Goal: Task Accomplishment & Management: Manage account settings

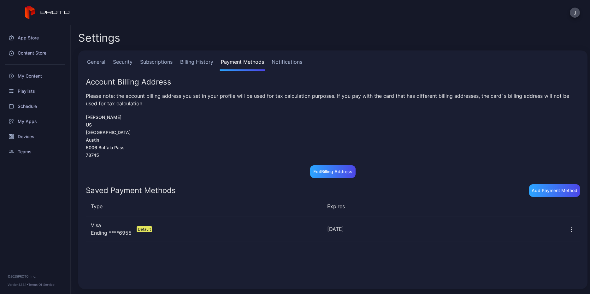
click at [42, 216] on div "App Store Content Store My Content Playlists Schedule My Apps Devices Teams © 2…" at bounding box center [35, 159] width 71 height 269
click at [25, 145] on div "Teams" at bounding box center [35, 151] width 63 height 15
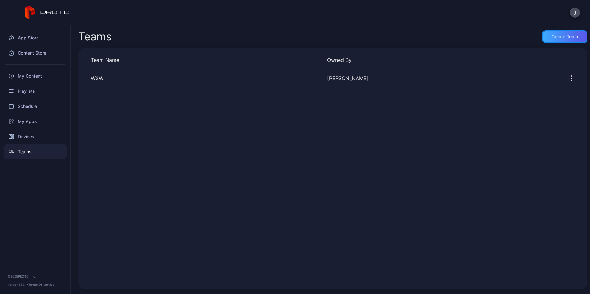
click at [564, 36] on div "Create Team" at bounding box center [565, 36] width 27 height 5
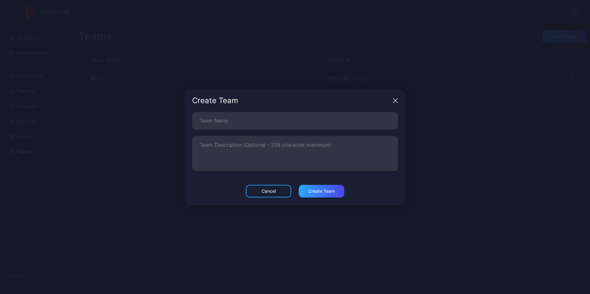
drag, startPoint x: 396, startPoint y: 100, endPoint x: 433, endPoint y: 115, distance: 40.3
click at [396, 100] on icon "button" at bounding box center [395, 100] width 4 height 4
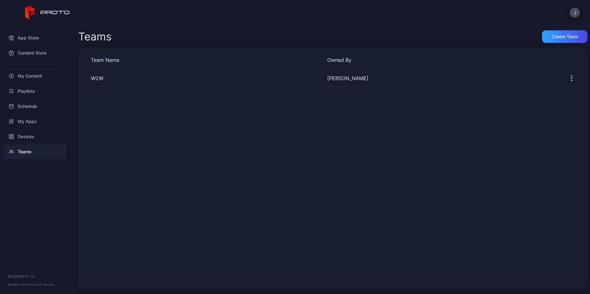
drag, startPoint x: 465, startPoint y: 123, endPoint x: 409, endPoint y: 109, distance: 58.0
click at [458, 121] on div "W2W [PERSON_NAME]" at bounding box center [333, 175] width 494 height 211
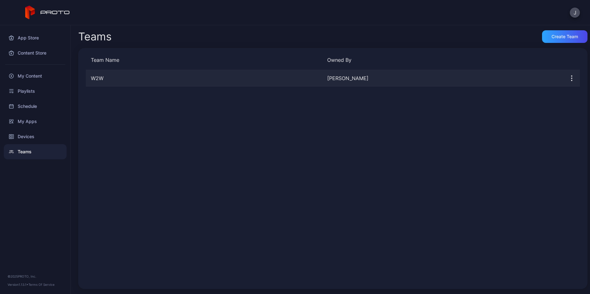
click at [240, 77] on div "W2W" at bounding box center [204, 78] width 236 height 8
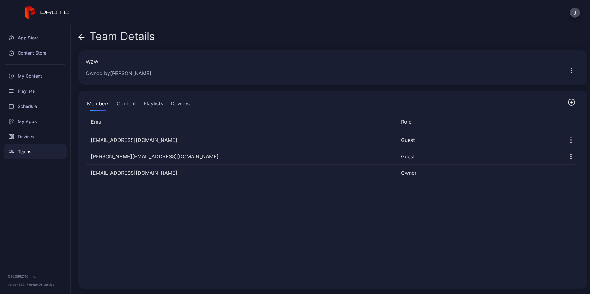
click at [133, 210] on div "[EMAIL_ADDRESS][DOMAIN_NAME] Guest [PERSON_NAME][EMAIL_ADDRESS][DOMAIN_NAME] Gu…" at bounding box center [330, 207] width 499 height 160
click at [567, 156] on icon "button" at bounding box center [571, 157] width 8 height 8
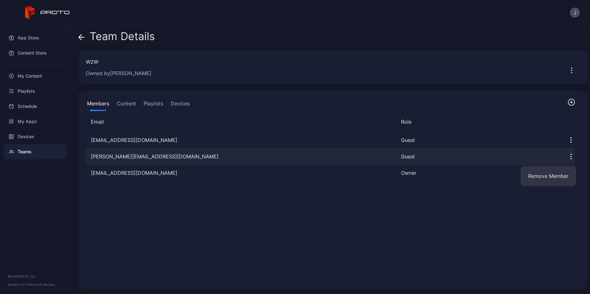
click at [423, 158] on div "Guest" at bounding box center [477, 157] width 152 height 8
click at [401, 157] on div "Guest" at bounding box center [477, 157] width 152 height 8
click at [408, 156] on div "Guest" at bounding box center [477, 157] width 152 height 8
drag, startPoint x: 119, startPoint y: 155, endPoint x: 119, endPoint y: 152, distance: 3.2
click at [119, 155] on div "[PERSON_NAME][EMAIL_ADDRESS][DOMAIN_NAME]" at bounding box center [241, 157] width 310 height 8
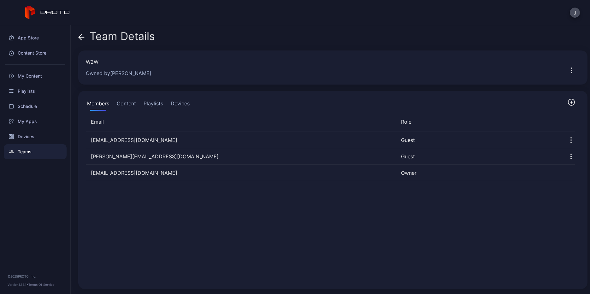
click at [291, 250] on div "[EMAIL_ADDRESS][DOMAIN_NAME] Guest [PERSON_NAME][EMAIL_ADDRESS][DOMAIN_NAME] Gu…" at bounding box center [330, 207] width 499 height 160
drag, startPoint x: 115, startPoint y: 67, endPoint x: 128, endPoint y: 64, distance: 13.9
click at [115, 67] on div "W2W Owned by [PERSON_NAME]" at bounding box center [321, 67] width 470 height 19
click at [568, 69] on icon "button" at bounding box center [572, 71] width 8 height 8
click at [541, 89] on button "Edit Team" at bounding box center [550, 90] width 54 height 20
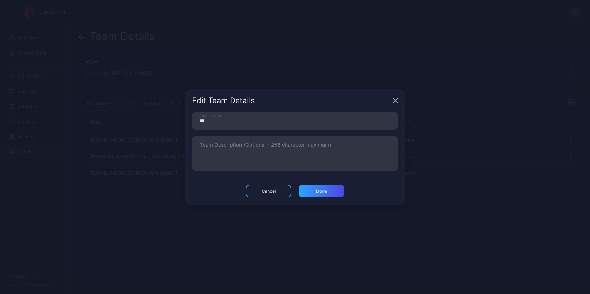
click at [394, 100] on icon "button" at bounding box center [395, 100] width 4 height 4
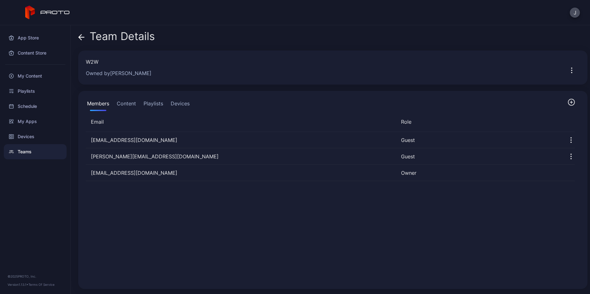
drag, startPoint x: 385, startPoint y: 239, endPoint x: 407, endPoint y: 231, distance: 23.3
click at [392, 237] on div "[EMAIL_ADDRESS][DOMAIN_NAME] Guest [PERSON_NAME][EMAIL_ADDRESS][DOMAIN_NAME] Gu…" at bounding box center [330, 207] width 499 height 160
click at [235, 212] on div "[EMAIL_ADDRESS][DOMAIN_NAME] Guest [PERSON_NAME][EMAIL_ADDRESS][DOMAIN_NAME] Gu…" at bounding box center [330, 207] width 499 height 160
click at [182, 104] on button "Devices" at bounding box center [179, 104] width 21 height 13
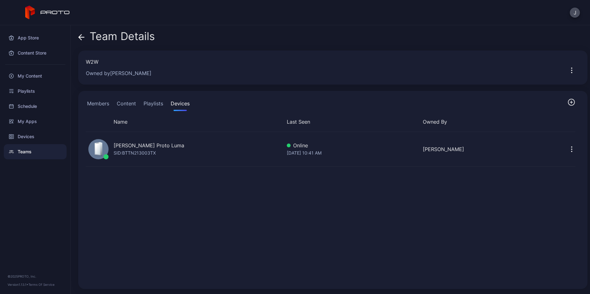
click at [139, 148] on div "[PERSON_NAME] Proto Luma" at bounding box center [149, 146] width 71 height 8
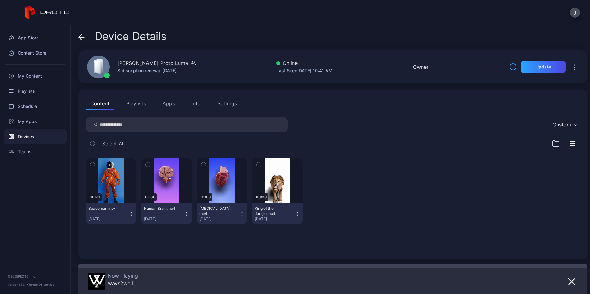
click at [571, 66] on icon "button" at bounding box center [575, 67] width 8 height 8
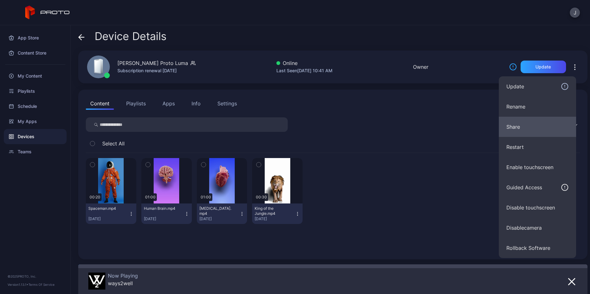
click at [525, 130] on button "Share" at bounding box center [537, 127] width 77 height 20
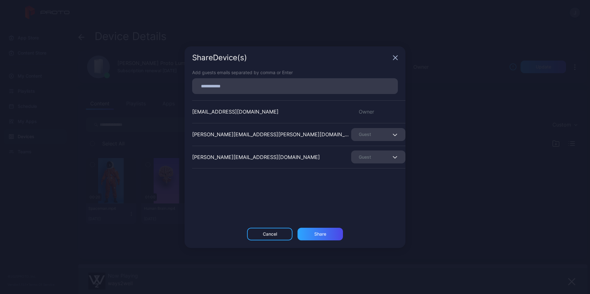
click at [272, 147] on div "[EMAIL_ADDRESS][DOMAIN_NAME] Owner [PERSON_NAME][DOMAIN_NAME][EMAIL_ADDRESS][PE…" at bounding box center [298, 147] width 213 height 95
click at [238, 83] on input at bounding box center [295, 86] width 198 height 8
type input "**********"
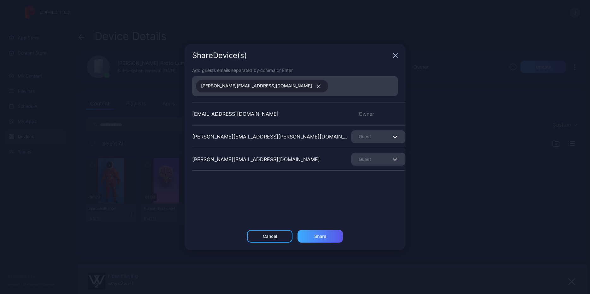
click at [327, 233] on div "Share" at bounding box center [320, 236] width 45 height 13
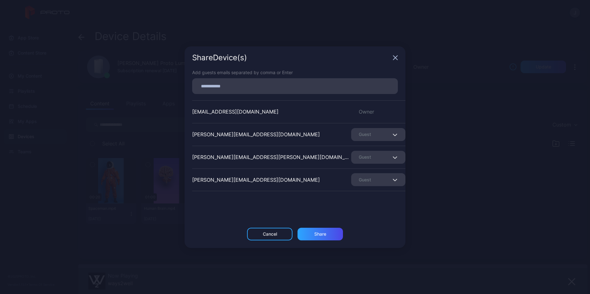
click at [394, 133] on span "button" at bounding box center [396, 135] width 4 height 8
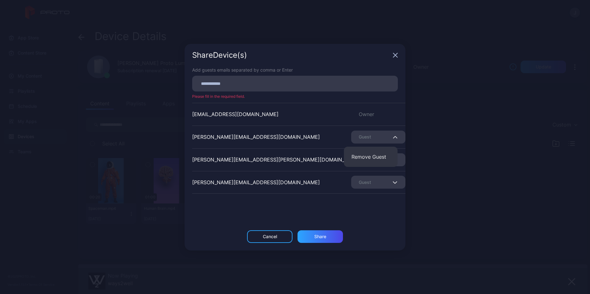
click at [202, 224] on div "Add guests emails separated by comma or Enter Please fill in the required field…" at bounding box center [295, 149] width 221 height 164
drag, startPoint x: 233, startPoint y: 206, endPoint x: 241, endPoint y: 206, distance: 7.6
click at [237, 206] on div "Add guests emails separated by comma or Enter Please fill in the required field…" at bounding box center [295, 149] width 221 height 164
click at [134, 94] on div "Share Device (s) Add guests emails separated by comma or Enter Please fill in t…" at bounding box center [295, 147] width 590 height 294
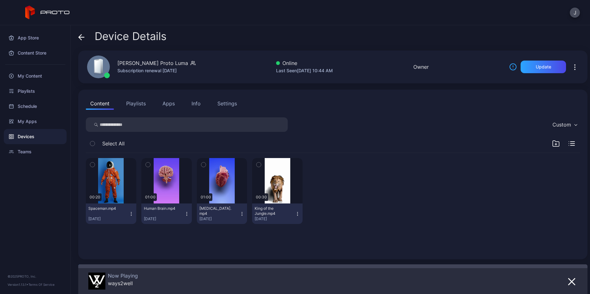
drag, startPoint x: 17, startPoint y: 202, endPoint x: 23, endPoint y: 200, distance: 6.7
click at [21, 201] on div "App Store Content Store My Content Playlists Schedule My Apps Devices Teams © 2…" at bounding box center [35, 159] width 71 height 269
click at [574, 15] on button "J" at bounding box center [575, 13] width 10 height 10
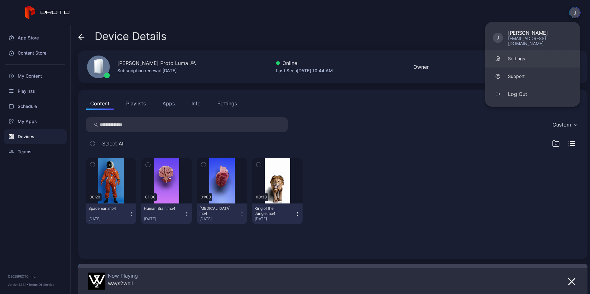
click at [521, 56] on div "Settings" at bounding box center [516, 59] width 17 height 6
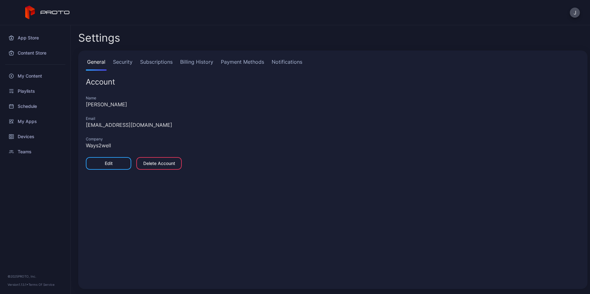
click at [273, 230] on div "General Security Subscriptions Billing History Payment Methods Notifications Ac…" at bounding box center [332, 169] width 509 height 239
drag, startPoint x: 123, startPoint y: 65, endPoint x: 127, endPoint y: 64, distance: 3.6
click at [124, 64] on link "Security" at bounding box center [123, 64] width 22 height 13
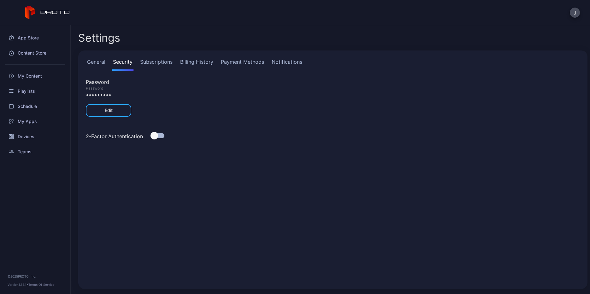
drag, startPoint x: 153, startPoint y: 203, endPoint x: 160, endPoint y: 201, distance: 7.6
click at [157, 202] on div "General Security Subscriptions Billing History Payment Methods Notifications Pa…" at bounding box center [332, 169] width 509 height 239
click at [94, 60] on link "General" at bounding box center [96, 64] width 21 height 13
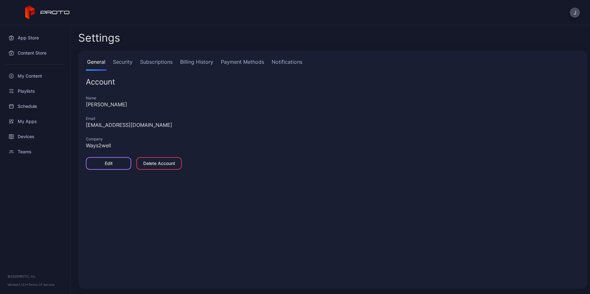
click at [115, 162] on div "Edit" at bounding box center [108, 163] width 45 height 13
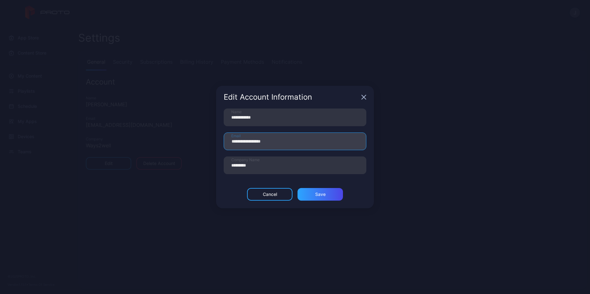
click at [251, 139] on input "**********" at bounding box center [295, 142] width 143 height 18
click at [274, 142] on input "**********" at bounding box center [295, 142] width 143 height 18
drag, startPoint x: 287, startPoint y: 142, endPoint x: 229, endPoint y: 143, distance: 57.7
click at [229, 143] on input "**********" at bounding box center [295, 142] width 143 height 18
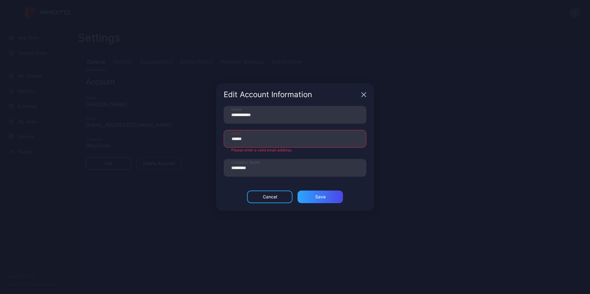
drag, startPoint x: 232, startPoint y: 182, endPoint x: 228, endPoint y: 188, distance: 7.4
click at [228, 189] on div "**********" at bounding box center [295, 148] width 158 height 85
click at [247, 135] on input "******" at bounding box center [295, 139] width 143 height 18
click at [248, 137] on input "******" at bounding box center [295, 139] width 143 height 18
click at [249, 137] on input "******" at bounding box center [295, 139] width 143 height 18
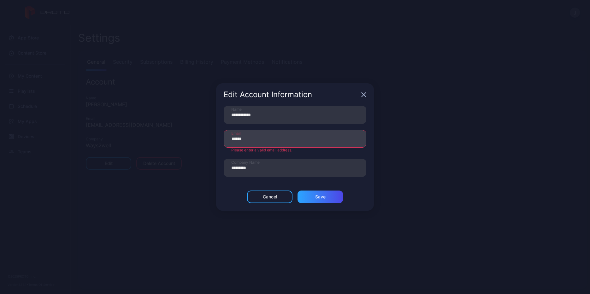
type input "**********"
click at [234, 206] on div "Cancel Save" at bounding box center [295, 201] width 158 height 20
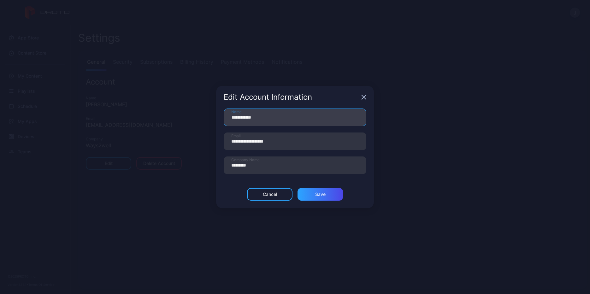
click at [250, 119] on input "**********" at bounding box center [295, 118] width 143 height 18
drag, startPoint x: 272, startPoint y: 117, endPoint x: 232, endPoint y: 116, distance: 40.7
click at [232, 116] on input "**********" at bounding box center [295, 118] width 143 height 18
type input "*"
type input "******"
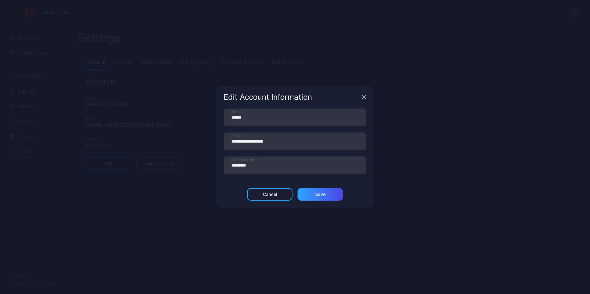
click at [239, 184] on div "**********" at bounding box center [295, 149] width 158 height 80
click at [328, 193] on div "Save" at bounding box center [320, 194] width 45 height 13
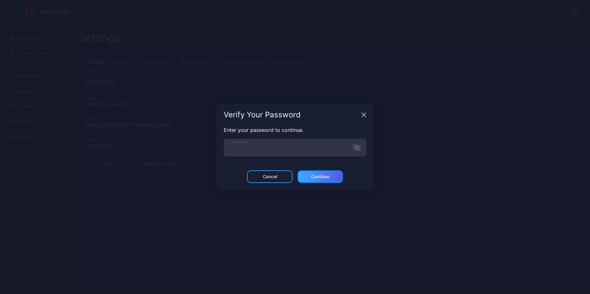
click at [321, 177] on div "Continue" at bounding box center [320, 176] width 18 height 5
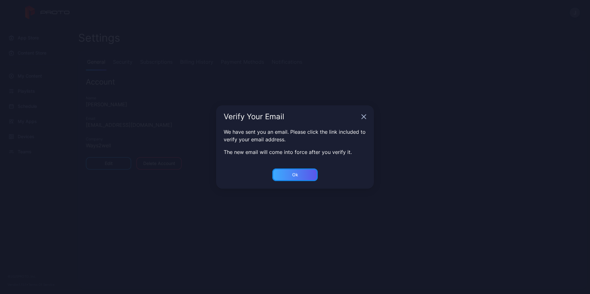
click at [299, 174] on div "Ok" at bounding box center [294, 175] width 45 height 13
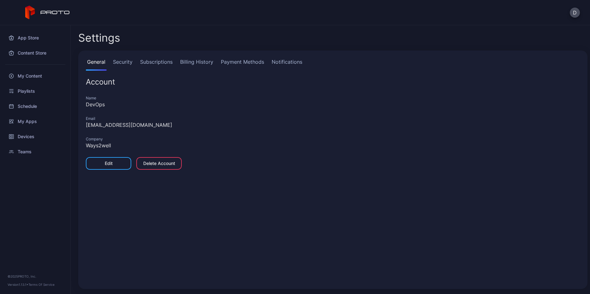
click at [126, 62] on link "Security" at bounding box center [123, 64] width 22 height 13
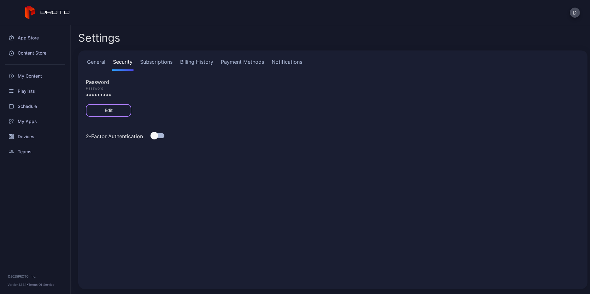
click at [103, 112] on div "Edit" at bounding box center [108, 110] width 45 height 13
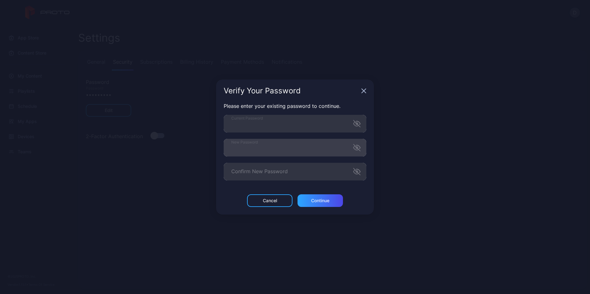
click at [356, 148] on icon "button" at bounding box center [357, 148] width 8 height 8
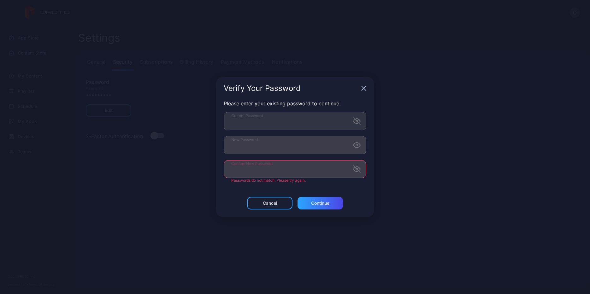
click at [356, 173] on label "Confirm New Password" at bounding box center [295, 169] width 143 height 18
click at [358, 169] on icon "button" at bounding box center [357, 169] width 8 height 8
click at [353, 187] on div "Please enter your existing password to continue. Current Password New Password …" at bounding box center [295, 148] width 158 height 97
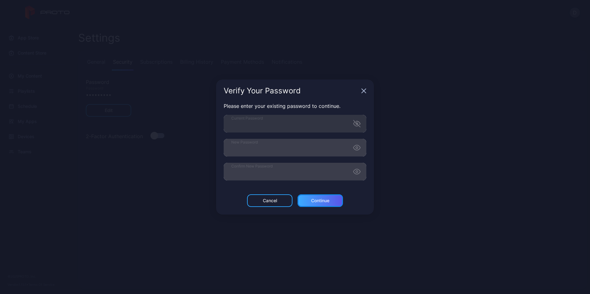
click at [328, 201] on div "Continue" at bounding box center [320, 200] width 18 height 5
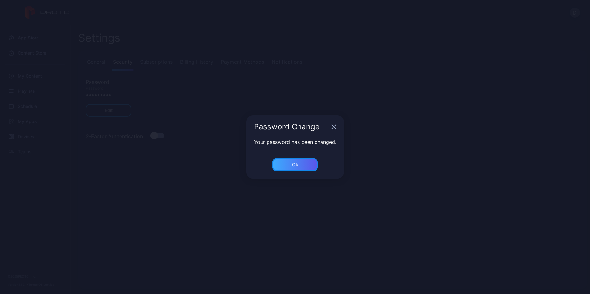
click at [309, 161] on div "Ok" at bounding box center [294, 164] width 45 height 13
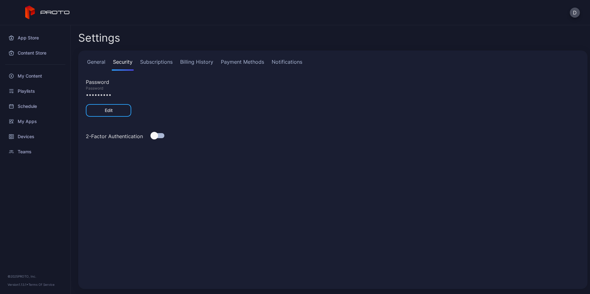
drag, startPoint x: 407, startPoint y: 171, endPoint x: 422, endPoint y: 132, distance: 41.8
click at [408, 171] on div "General Security Subscriptions Billing History Payment Methods Notifications Pa…" at bounding box center [332, 169] width 509 height 239
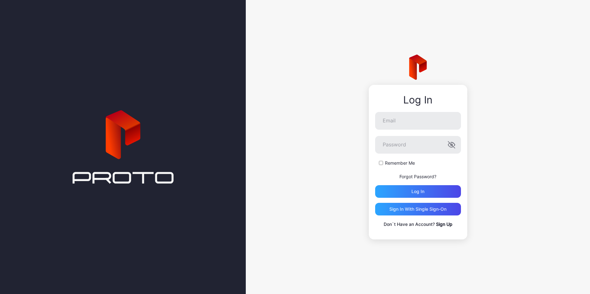
drag, startPoint x: 546, startPoint y: 136, endPoint x: 507, endPoint y: 138, distance: 39.5
click at [546, 136] on div "Log In Email Password Remember Me Forgot Password? Log in Sign in With Single S…" at bounding box center [418, 147] width 344 height 294
click at [245, 42] on div at bounding box center [123, 147] width 246 height 294
